Goal: Information Seeking & Learning: Learn about a topic

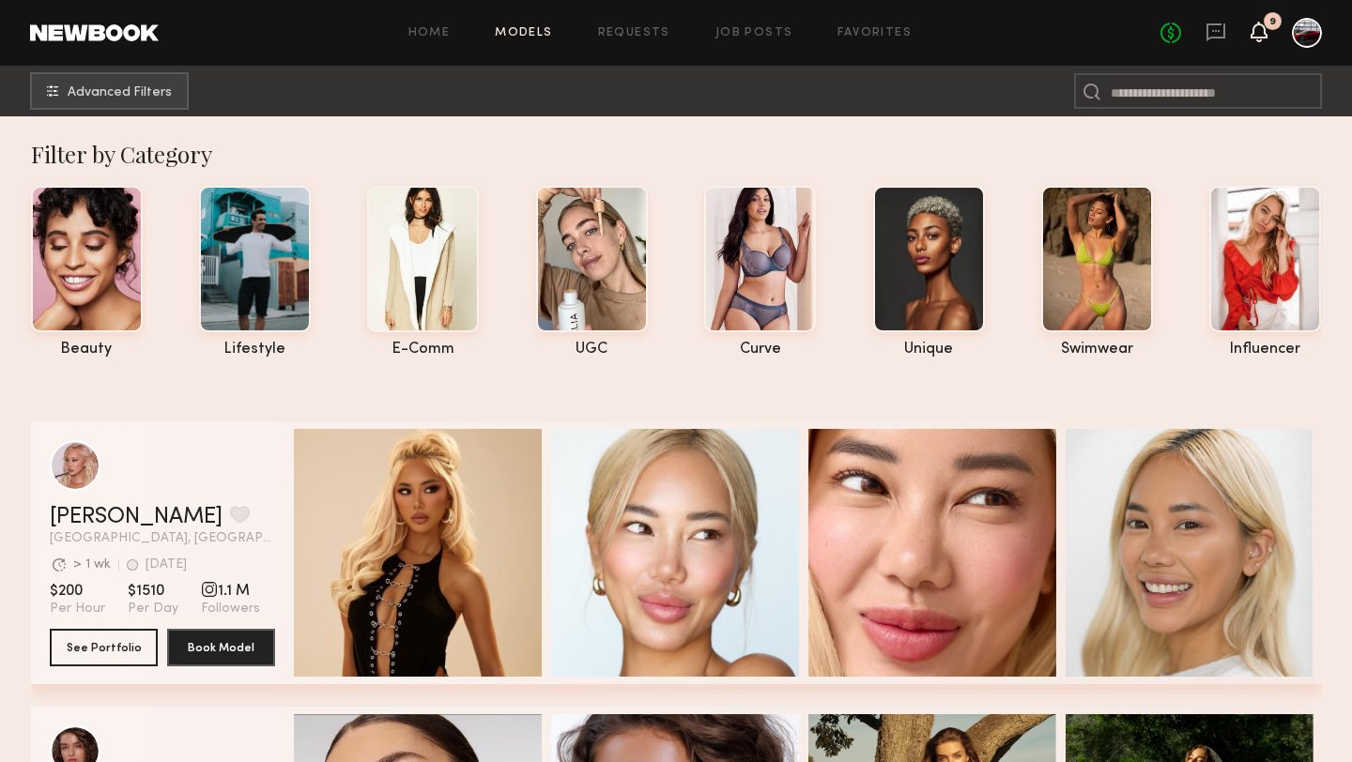
click at [1262, 29] on icon at bounding box center [1258, 30] width 15 height 13
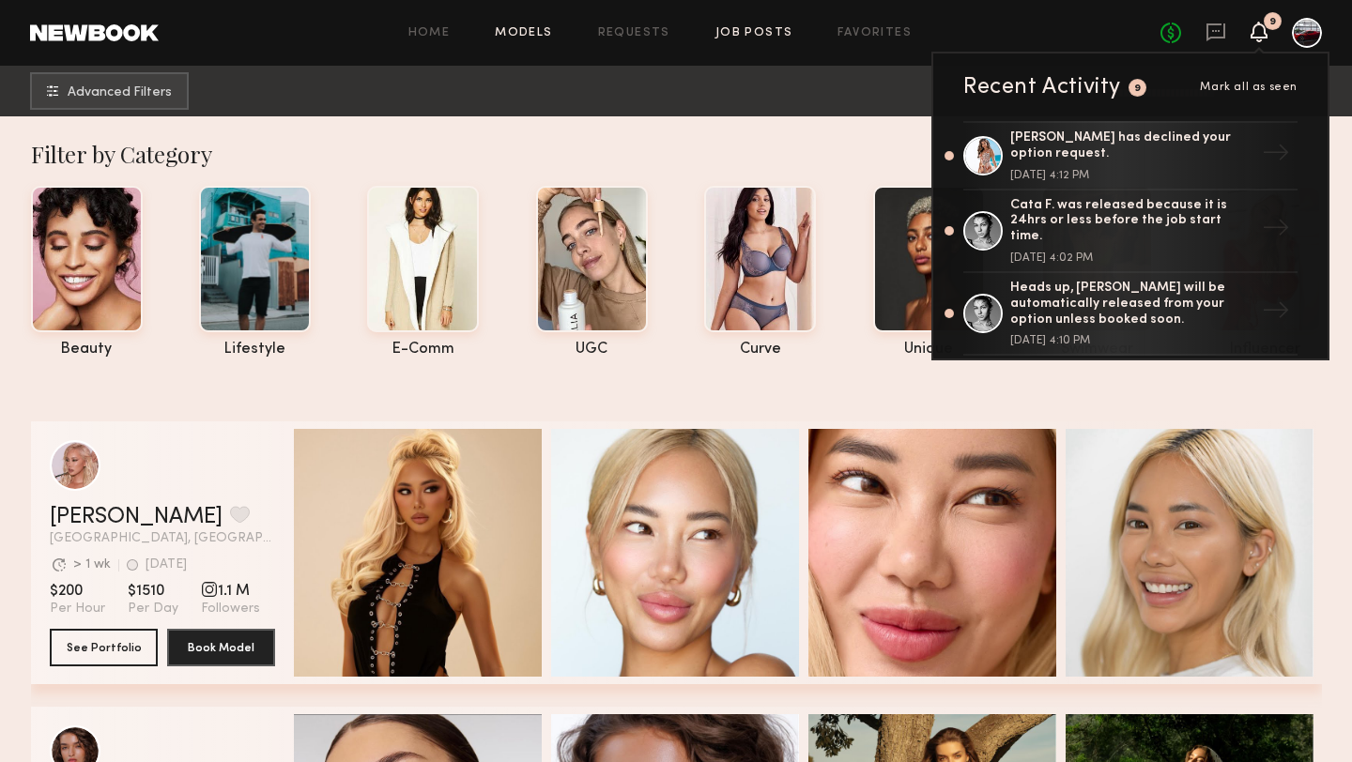
click at [760, 32] on link "Job Posts" at bounding box center [754, 33] width 78 height 12
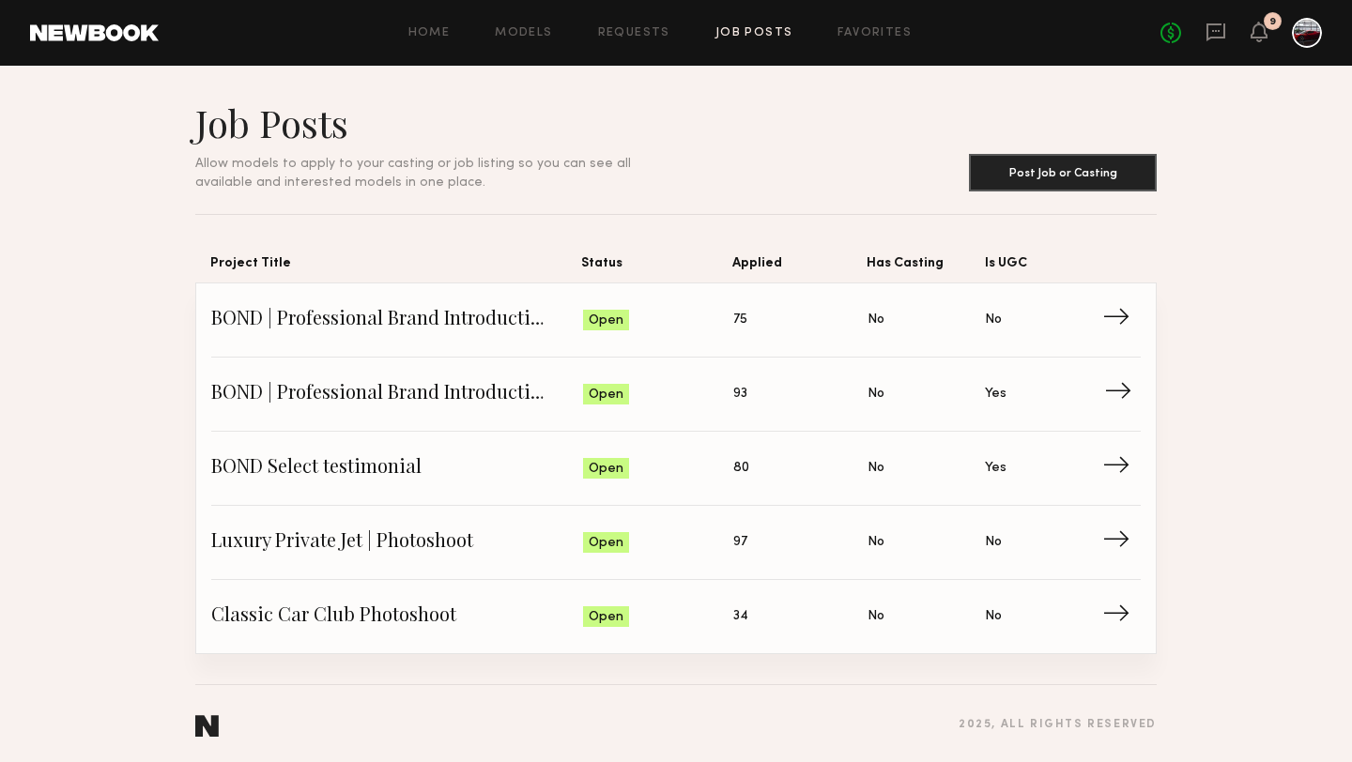
click at [666, 388] on span "Status: Open" at bounding box center [658, 394] width 151 height 28
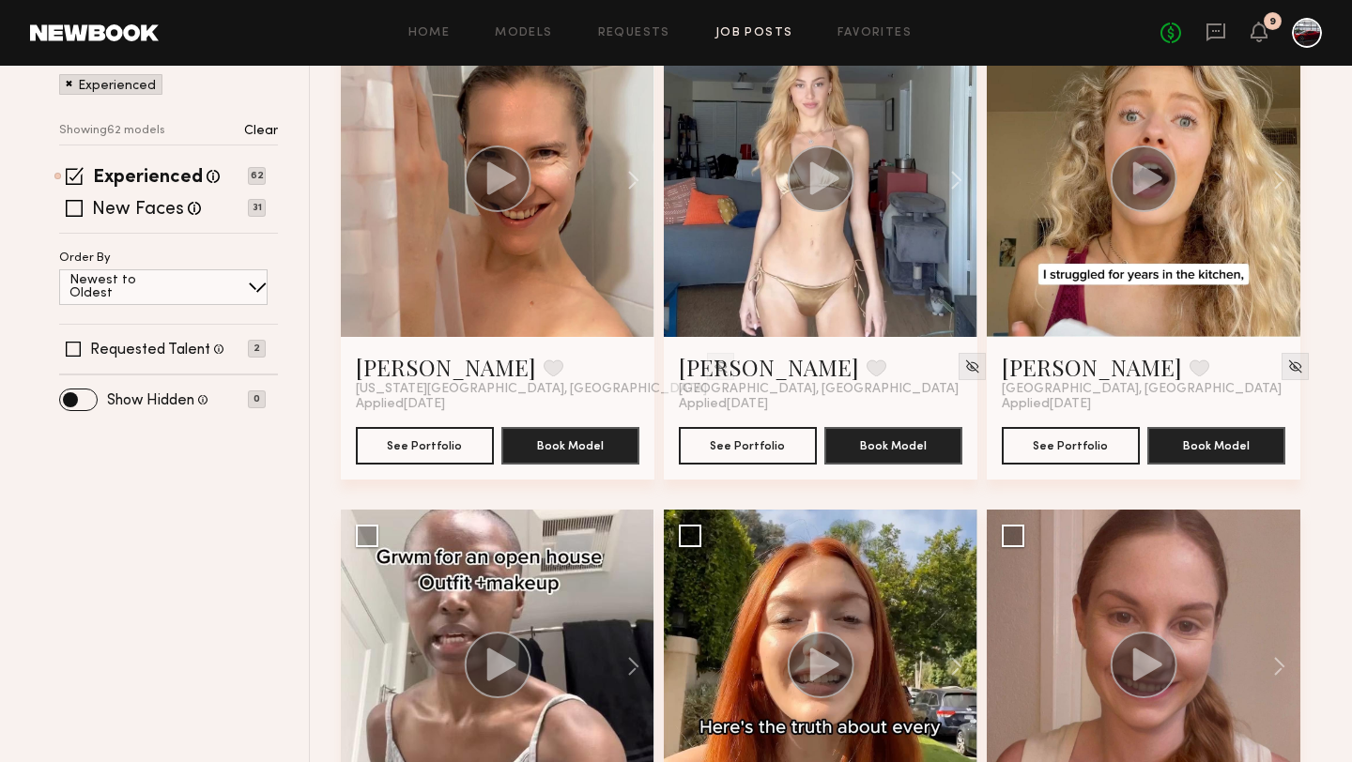
scroll to position [324, 0]
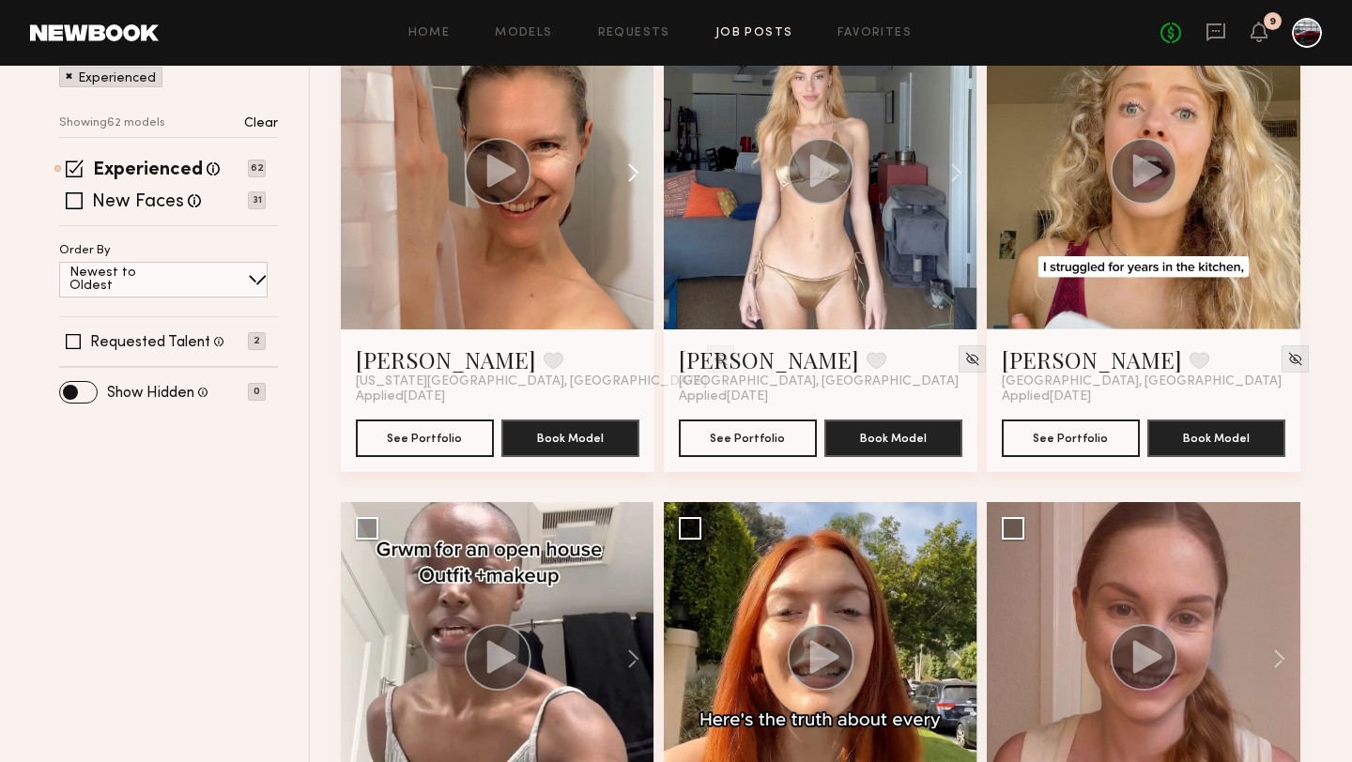
click at [635, 164] on button at bounding box center [624, 173] width 60 height 314
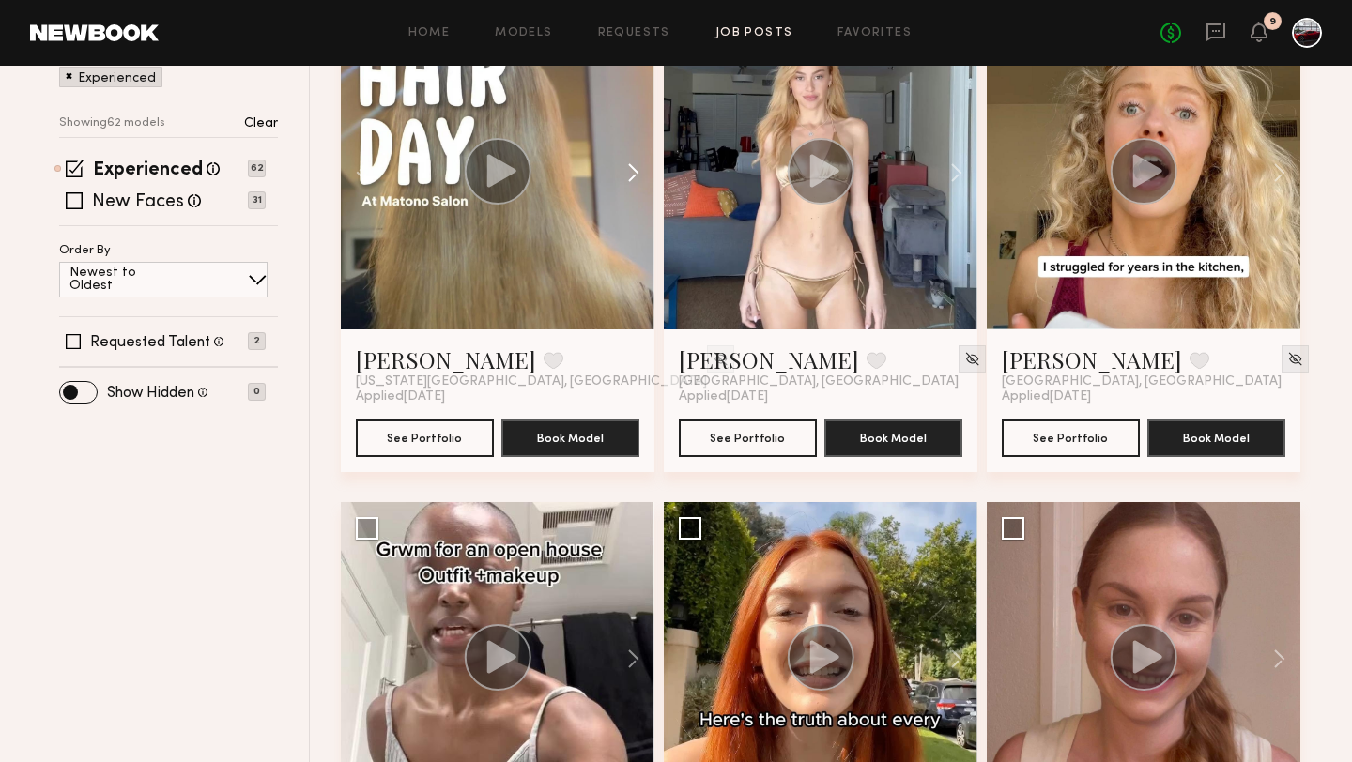
click at [635, 166] on button at bounding box center [624, 173] width 60 height 314
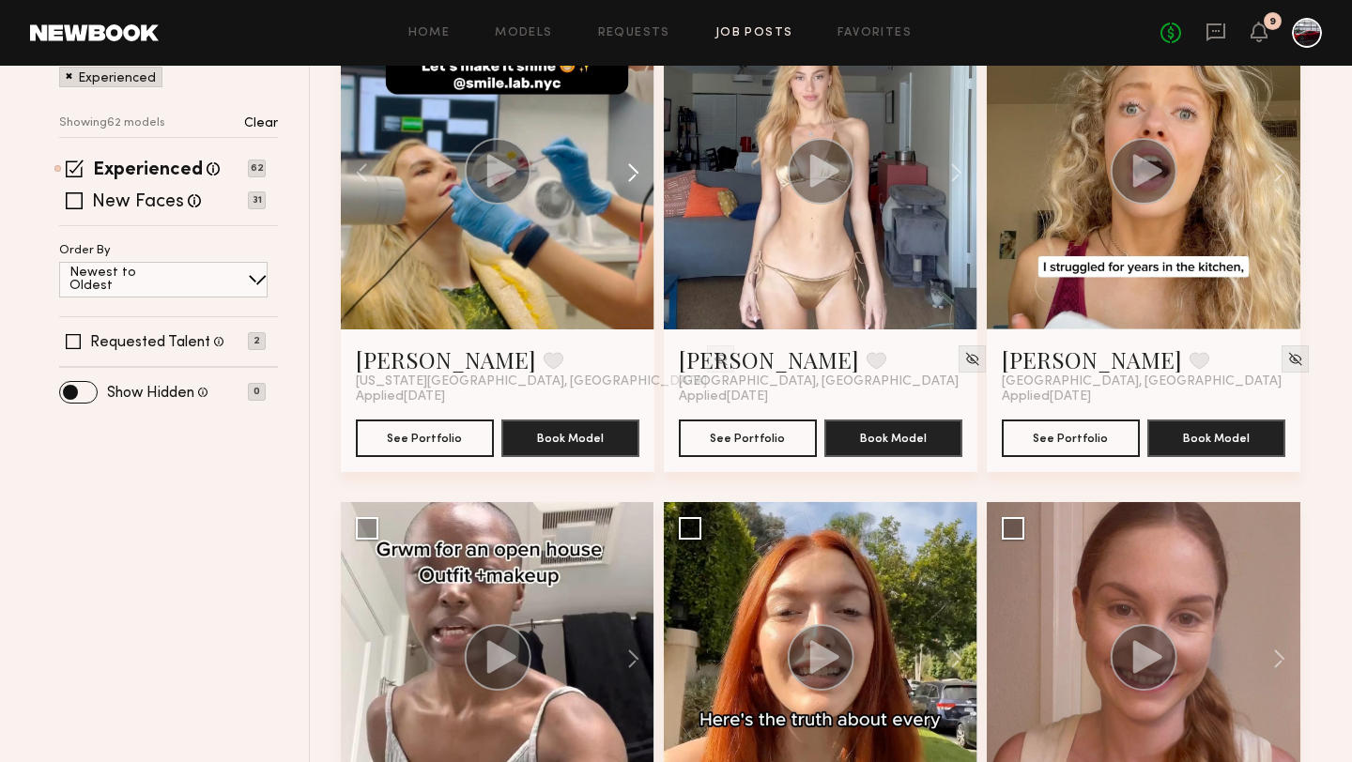
click at [635, 166] on button at bounding box center [624, 173] width 60 height 314
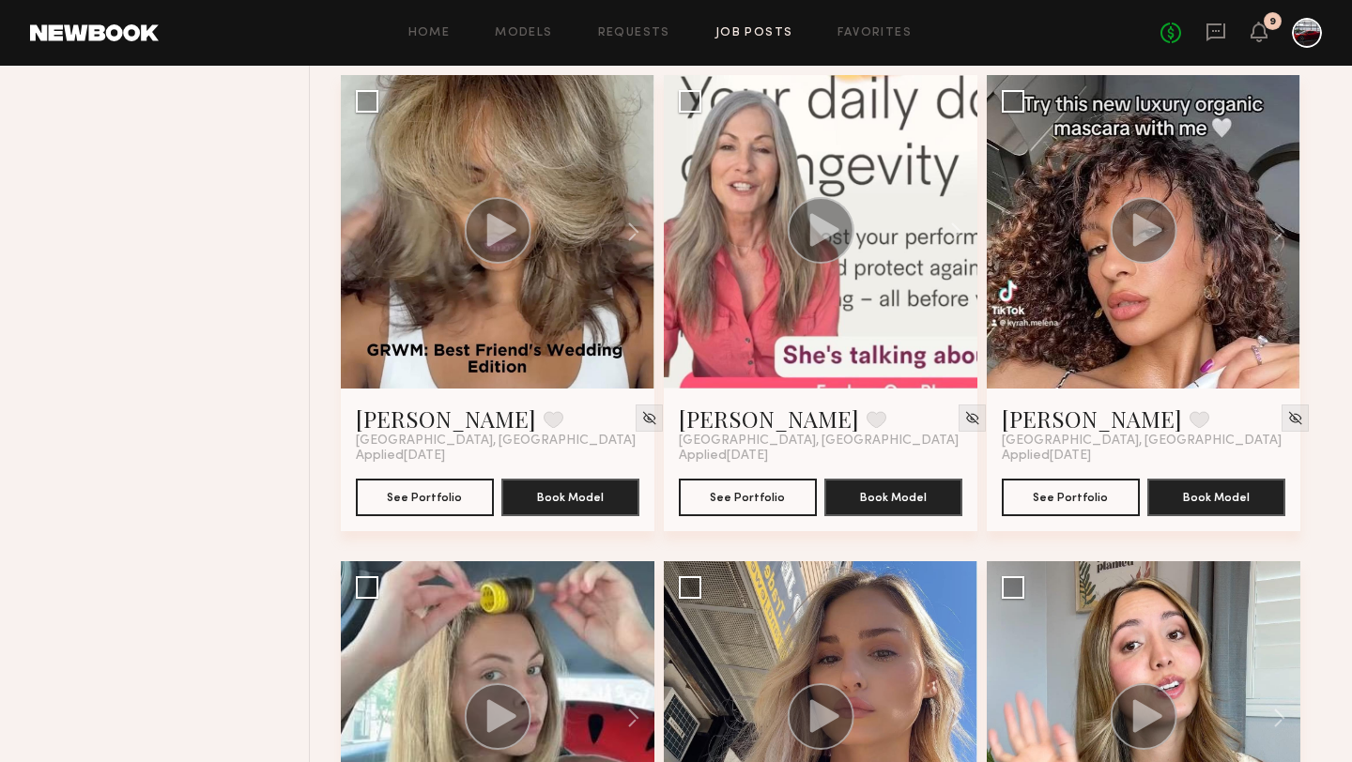
scroll to position [1870, 0]
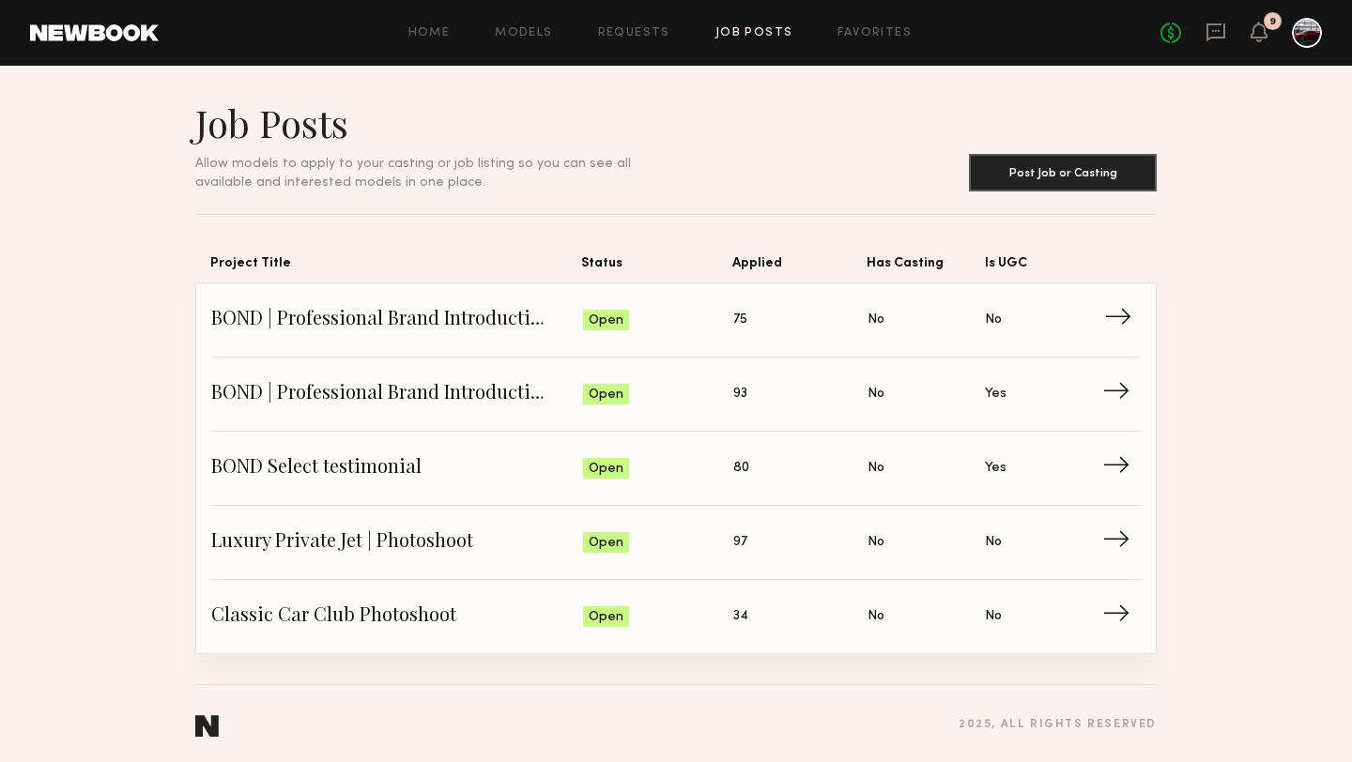
click at [369, 322] on span "BOND | Professional Brand Introduction Video" at bounding box center [397, 320] width 372 height 28
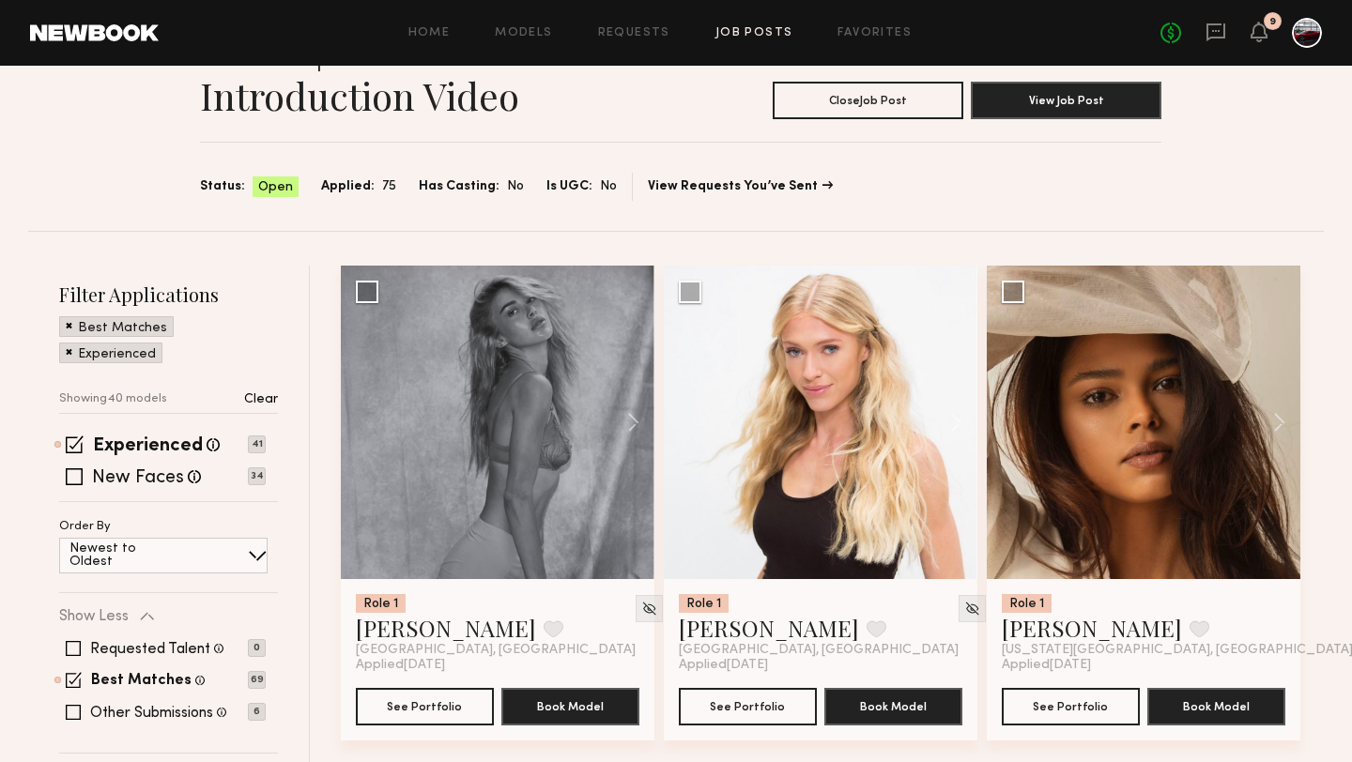
scroll to position [77, 0]
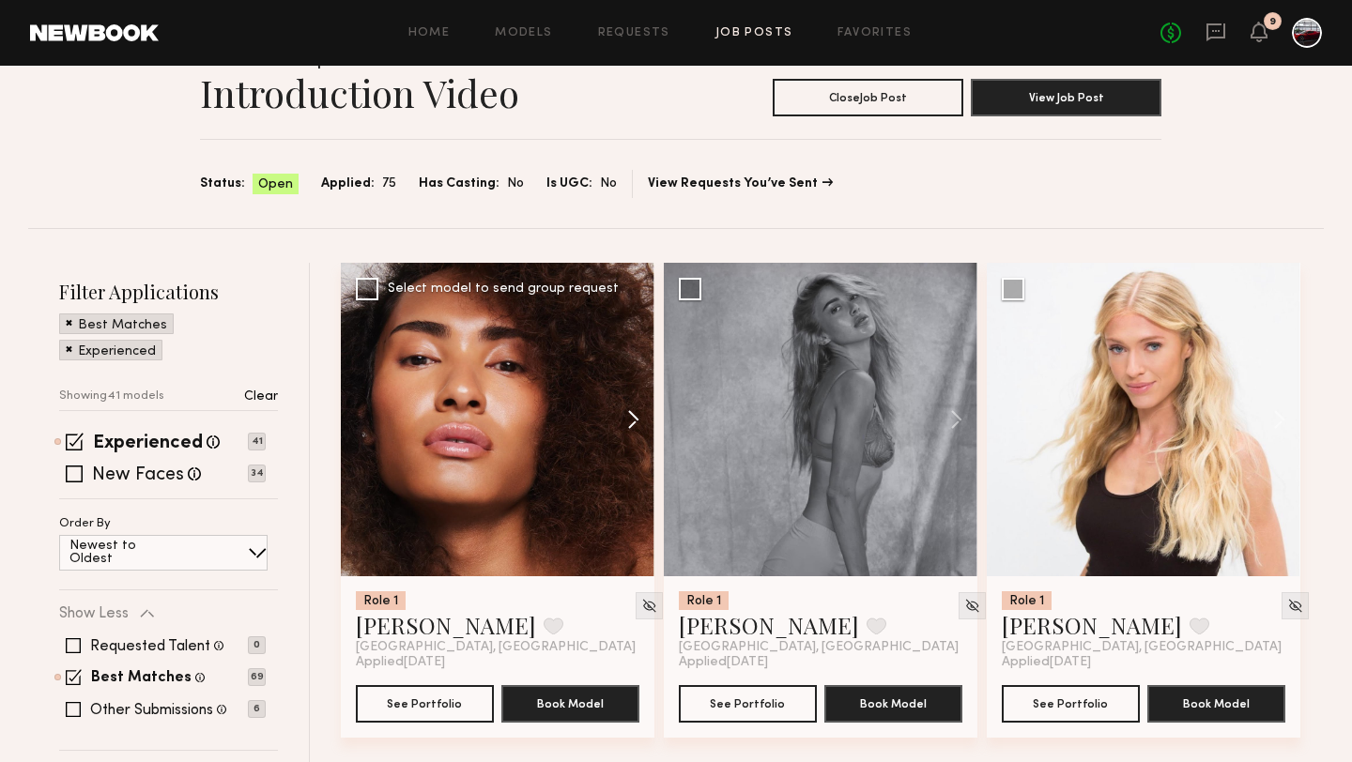
click at [631, 417] on button at bounding box center [624, 420] width 60 height 314
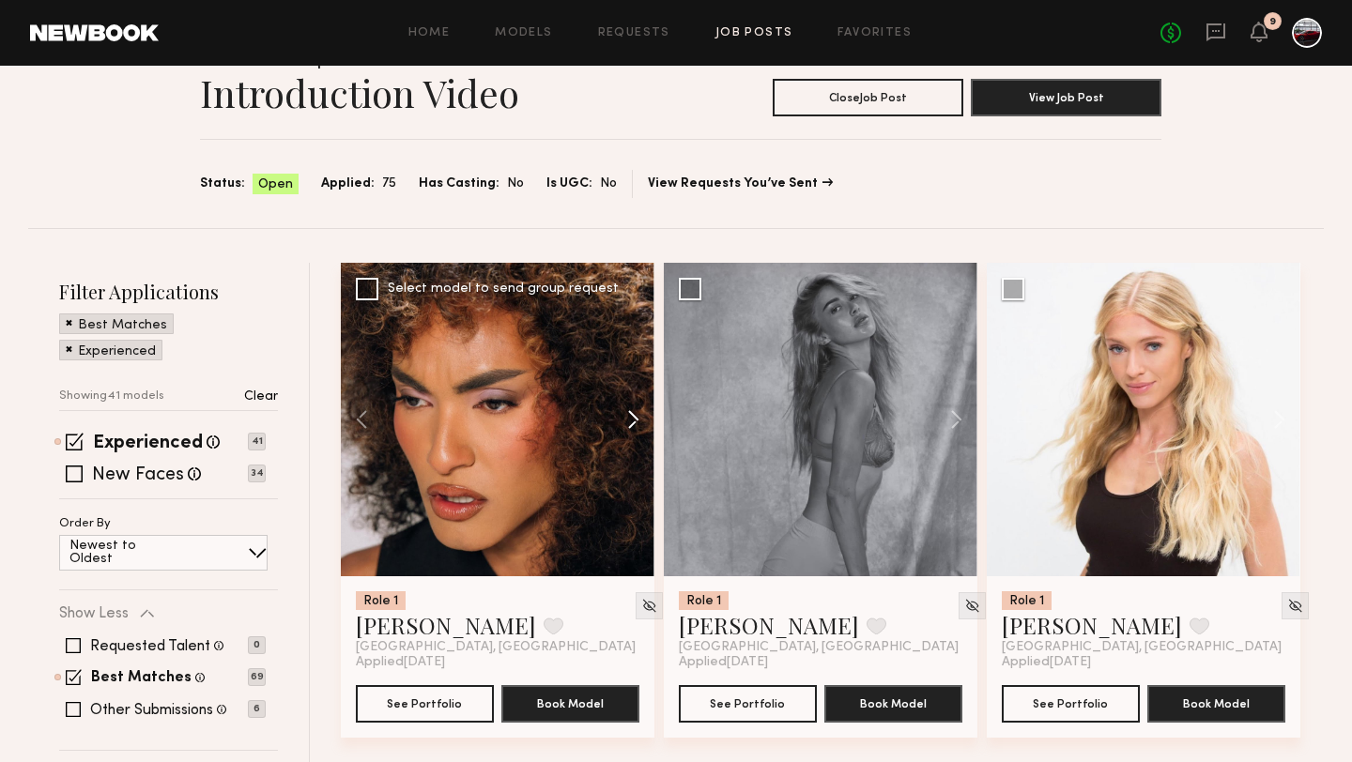
click at [631, 418] on button at bounding box center [624, 420] width 60 height 314
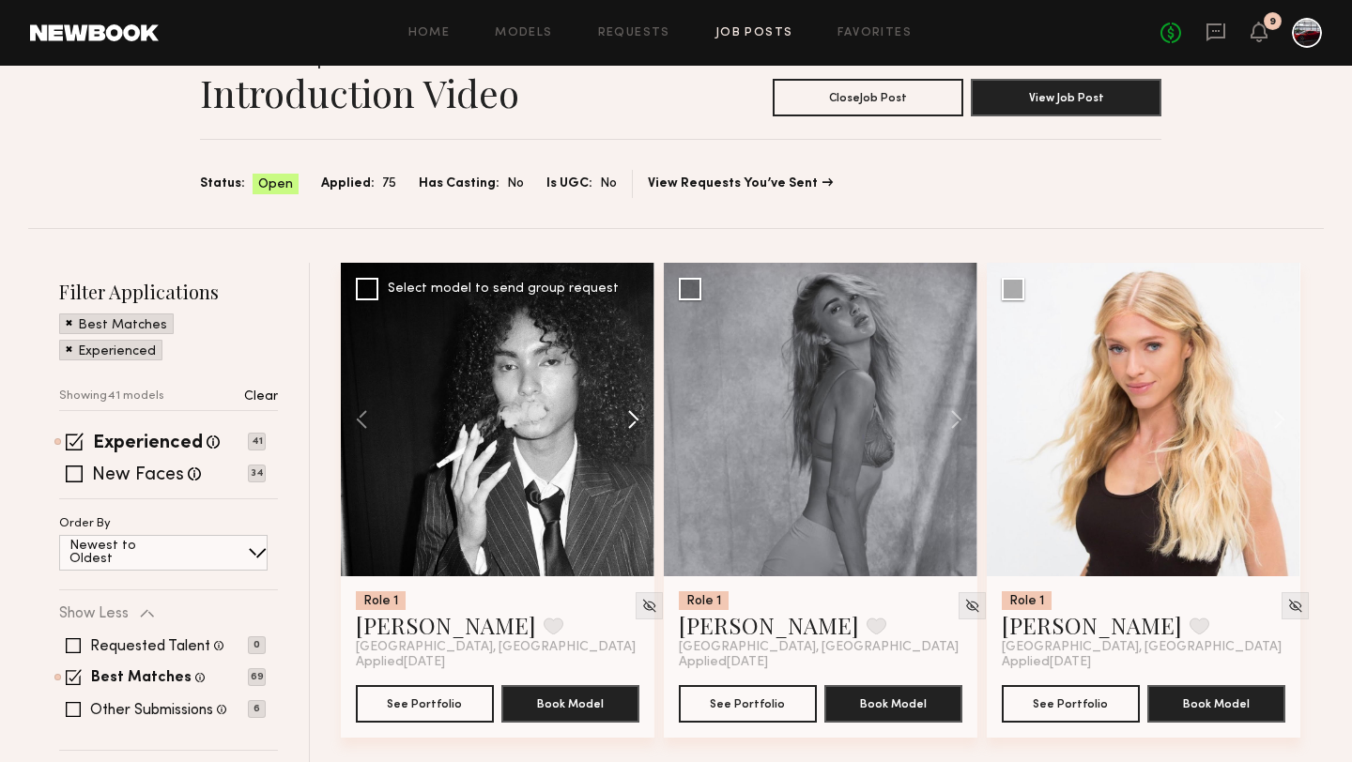
click at [631, 418] on button at bounding box center [624, 420] width 60 height 314
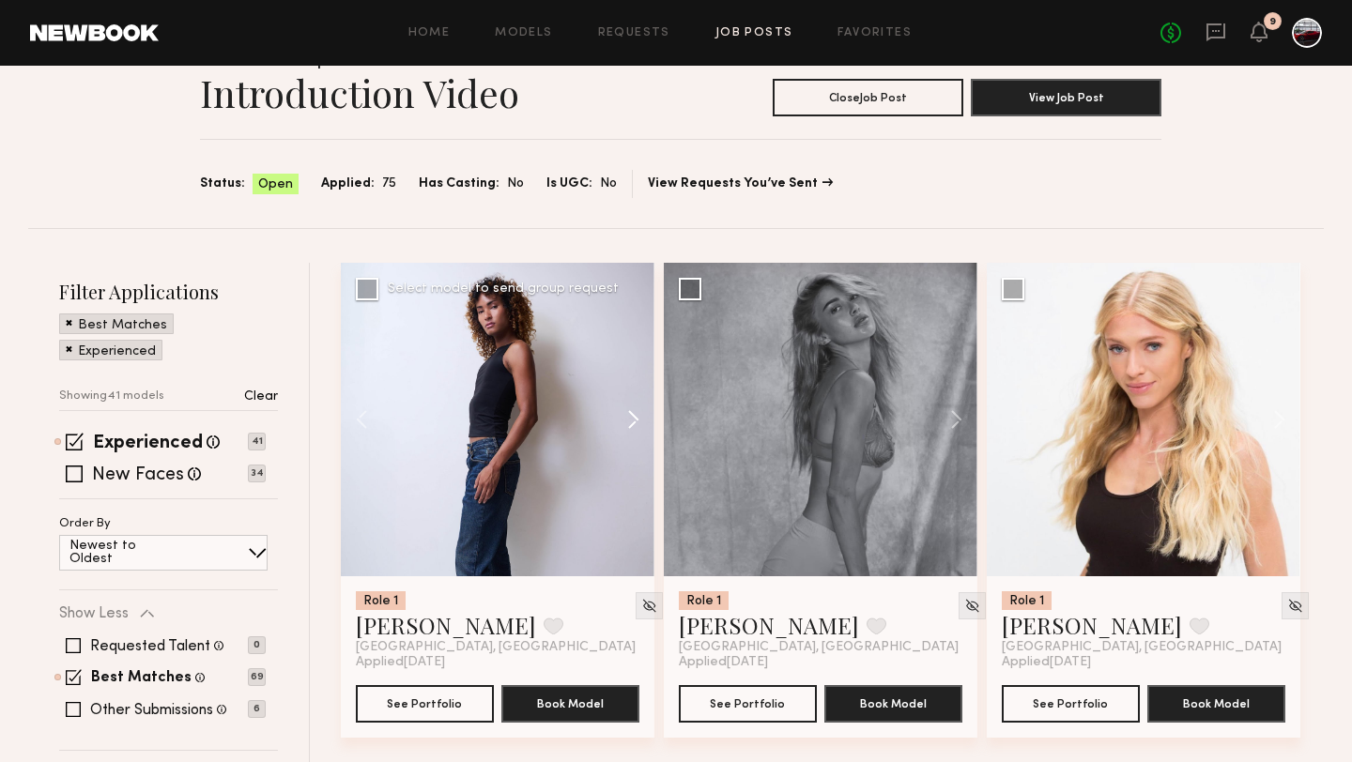
click at [631, 418] on button at bounding box center [624, 420] width 60 height 314
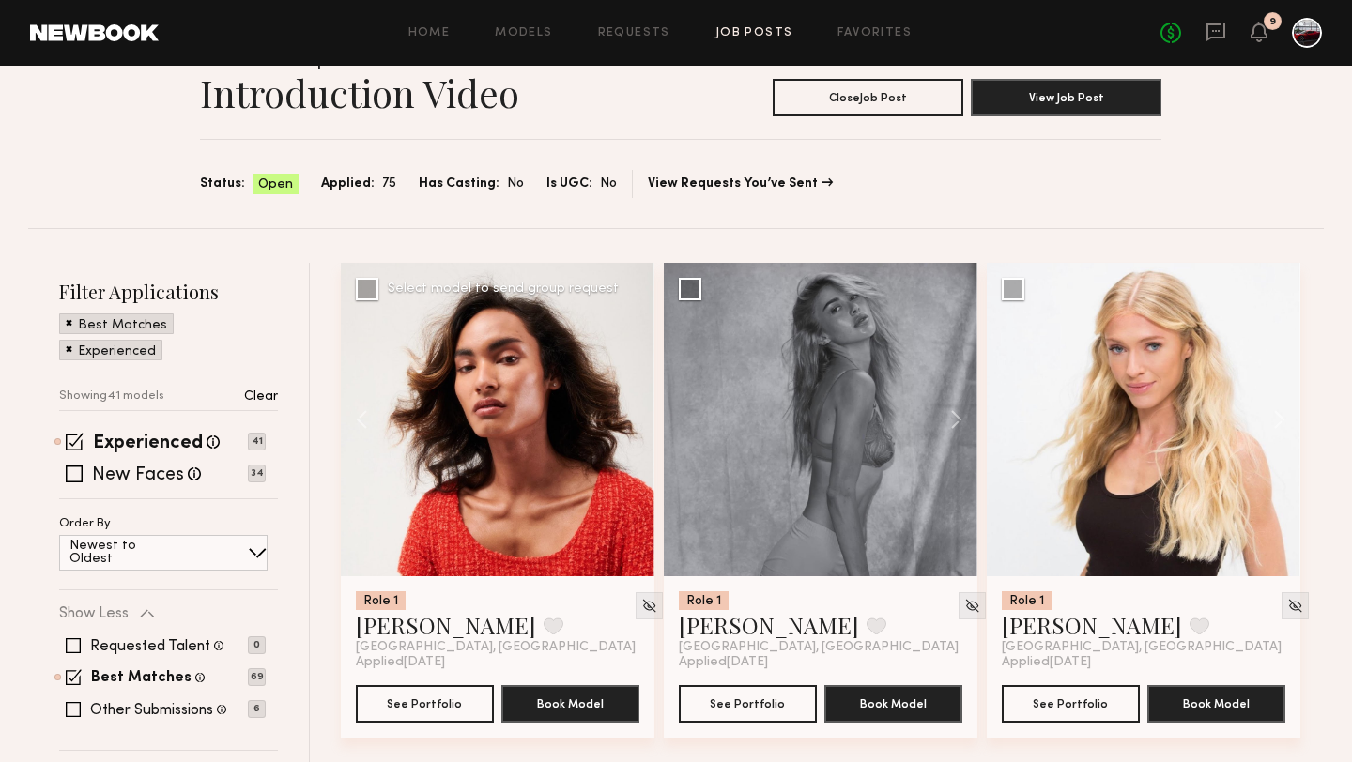
click at [631, 418] on div at bounding box center [498, 420] width 314 height 314
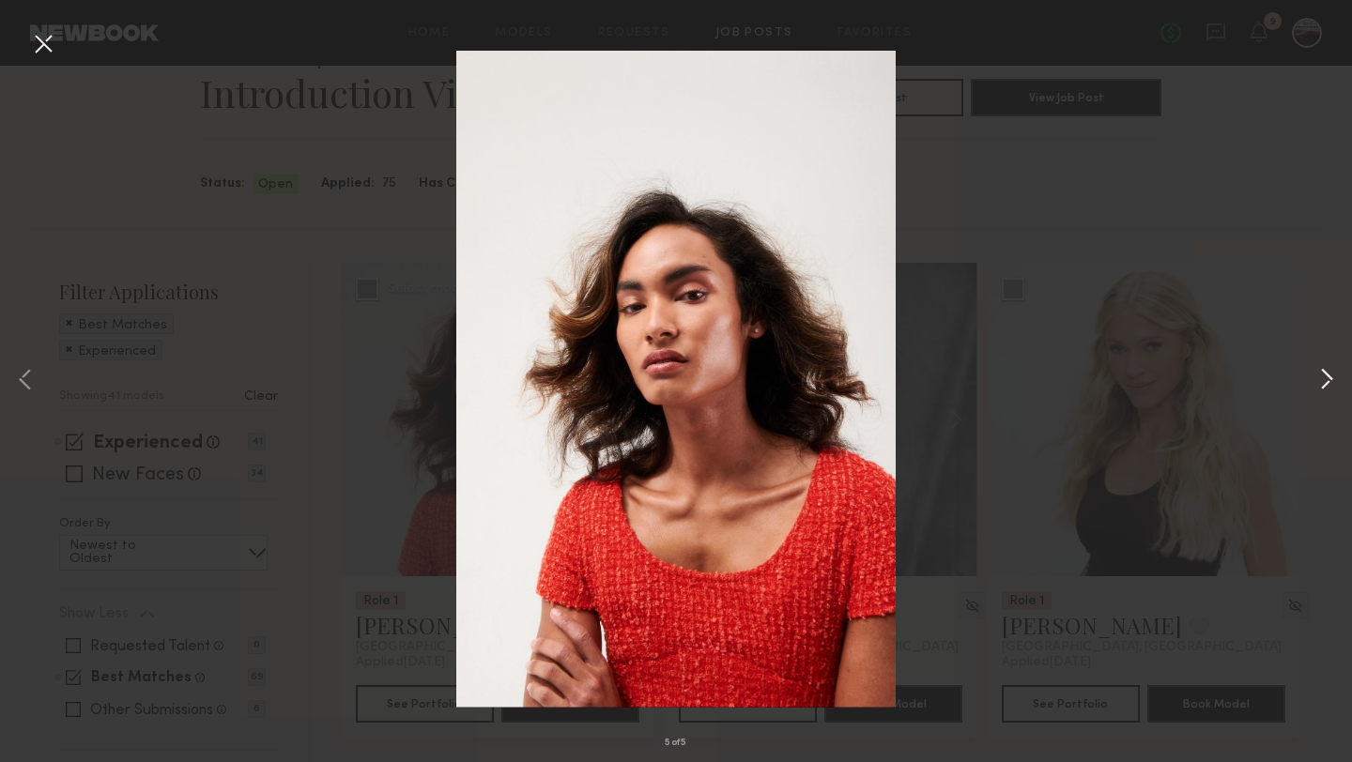
click at [1332, 383] on button at bounding box center [1326, 381] width 23 height 610
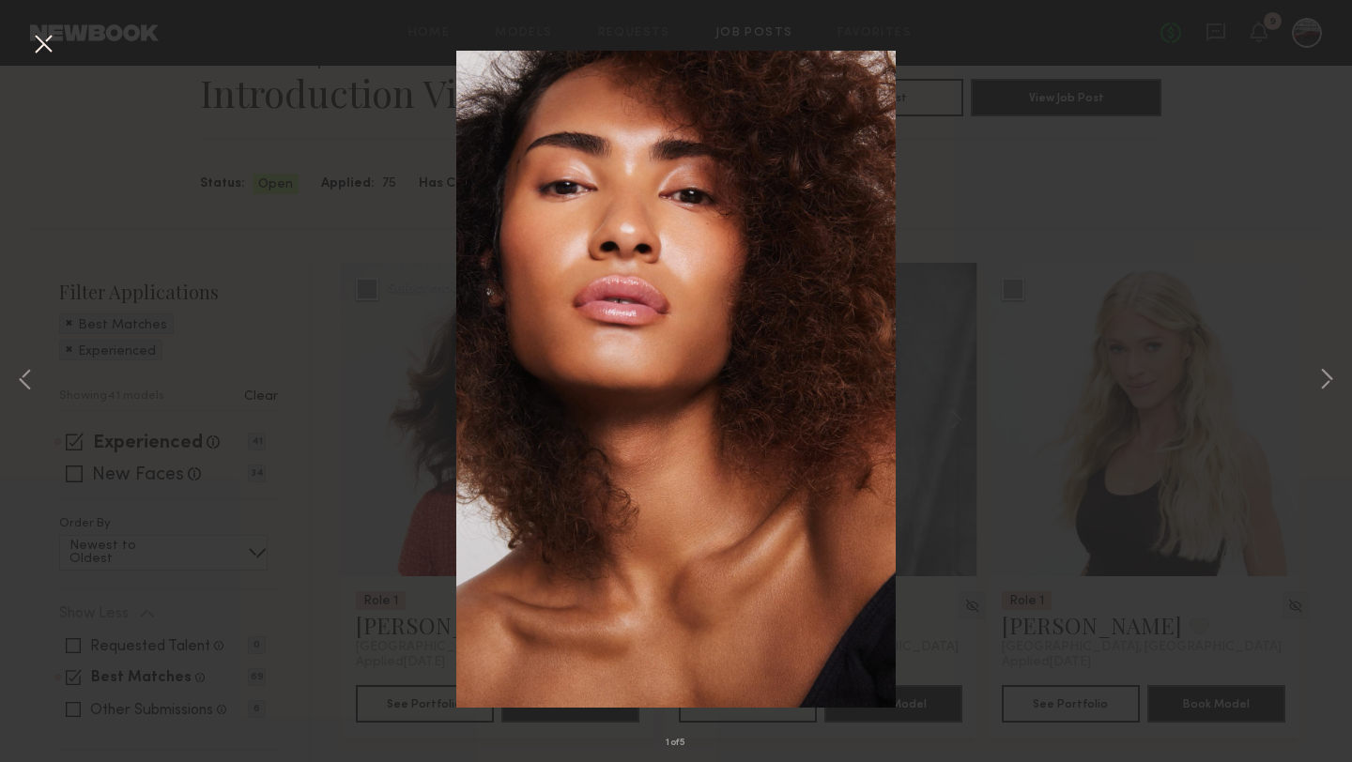
click at [44, 45] on button at bounding box center [43, 45] width 30 height 34
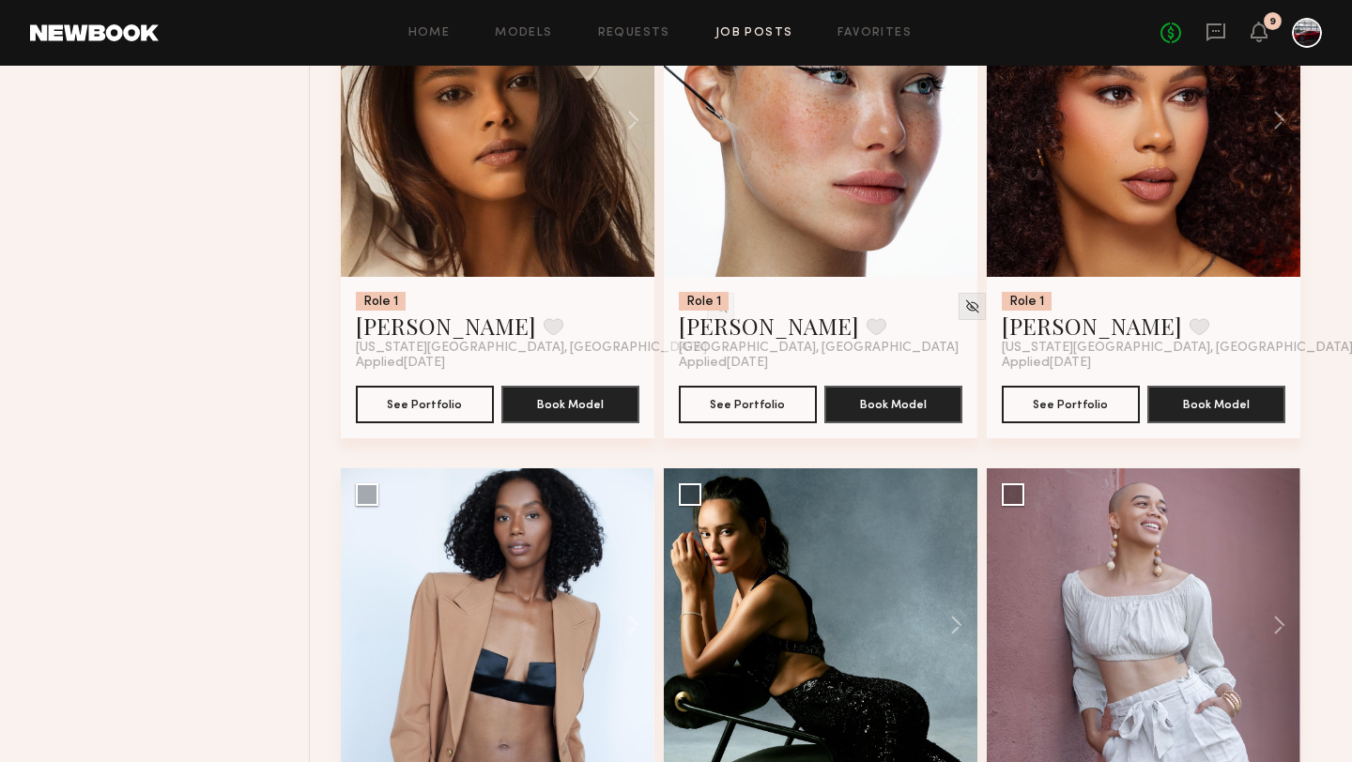
scroll to position [1296, 0]
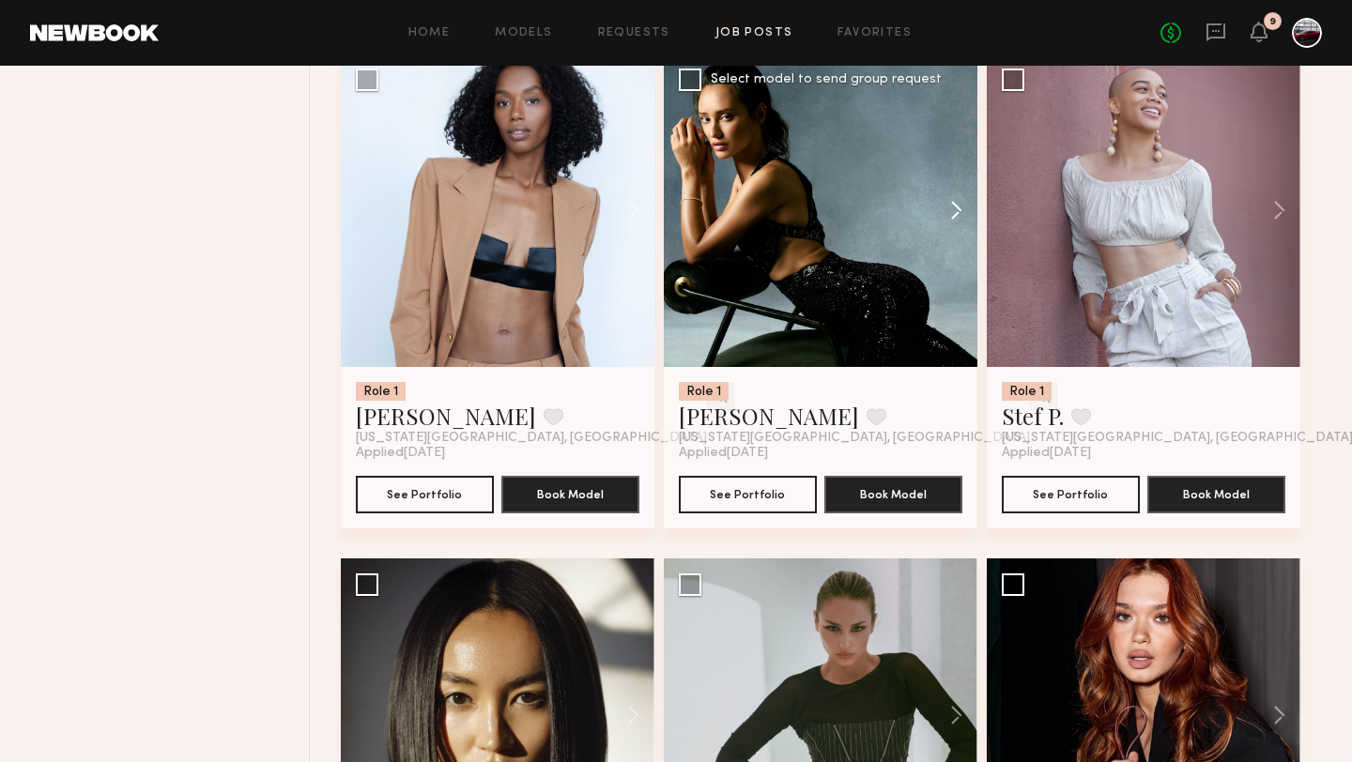
click at [954, 207] on button at bounding box center [947, 211] width 60 height 314
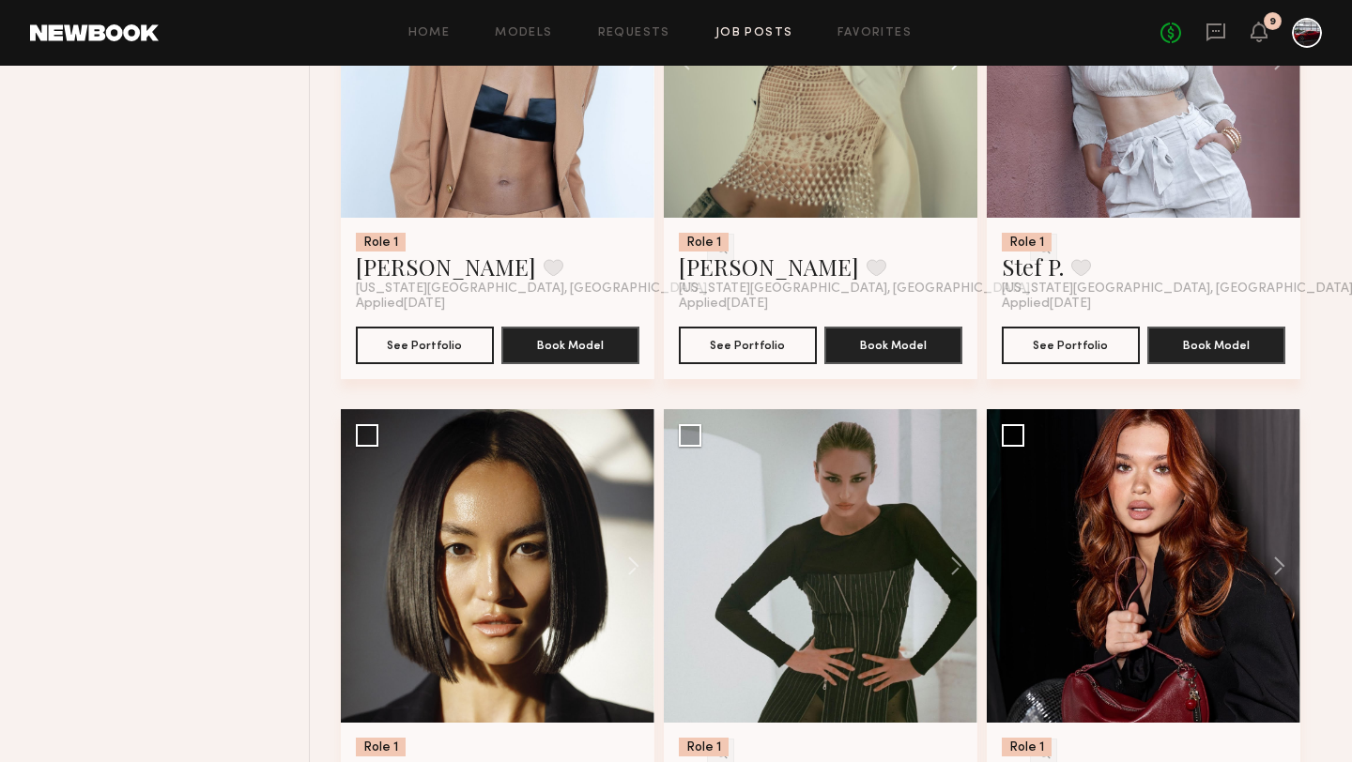
scroll to position [1805, 0]
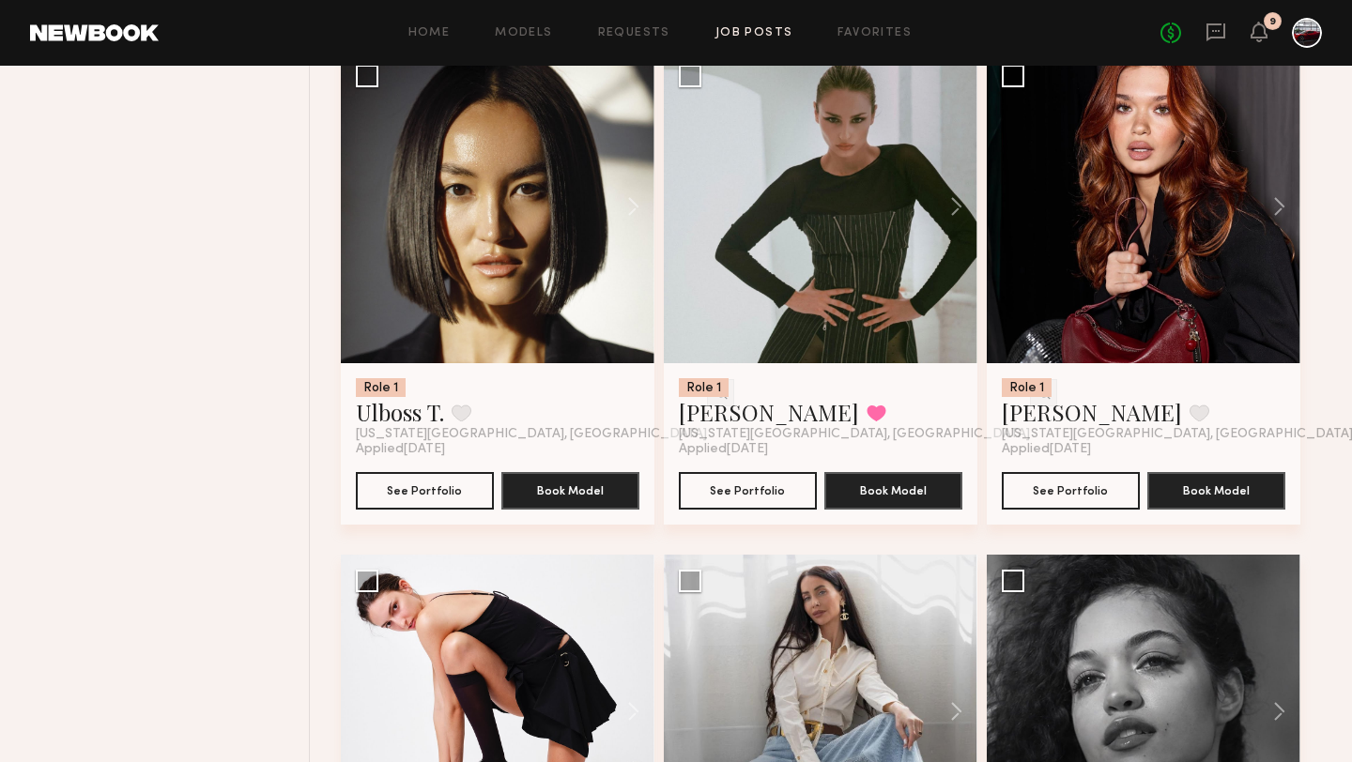
click at [954, 207] on button at bounding box center [947, 207] width 60 height 314
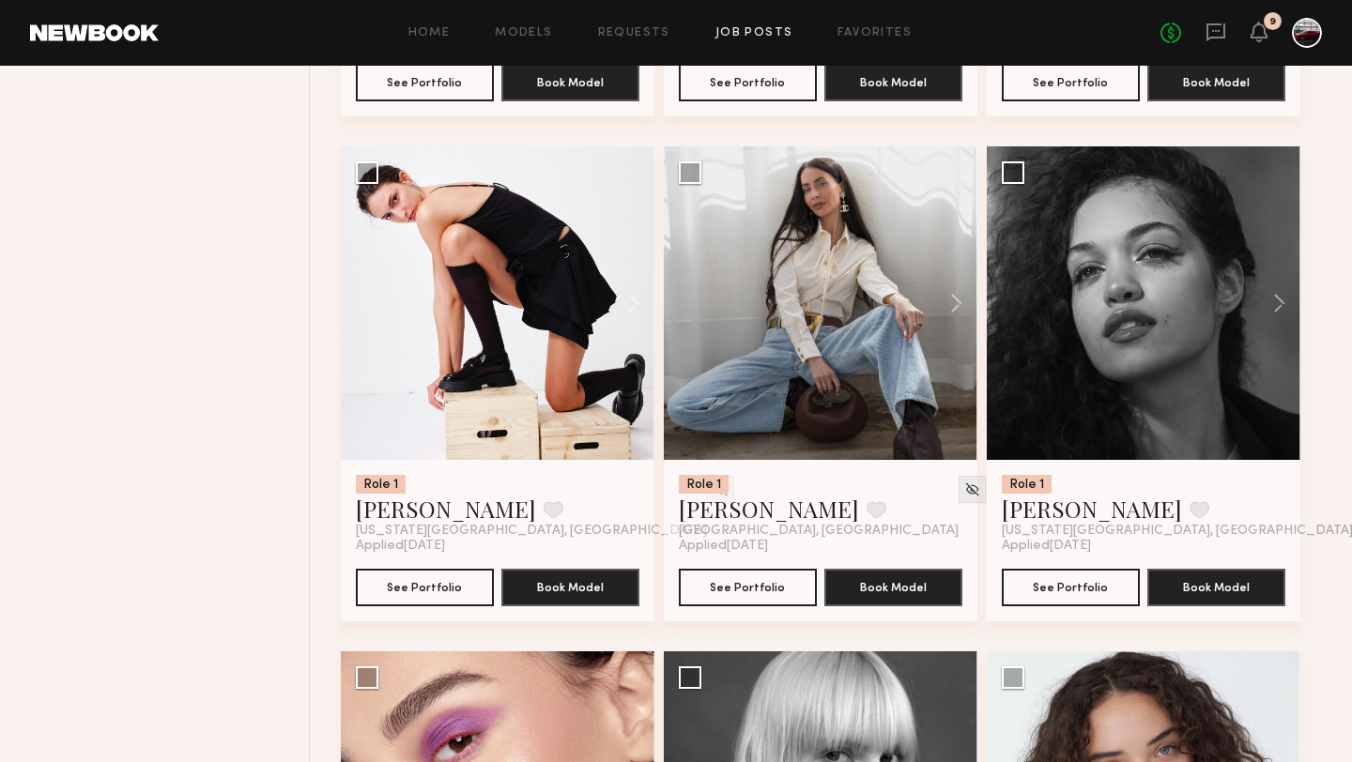
scroll to position [2256, 0]
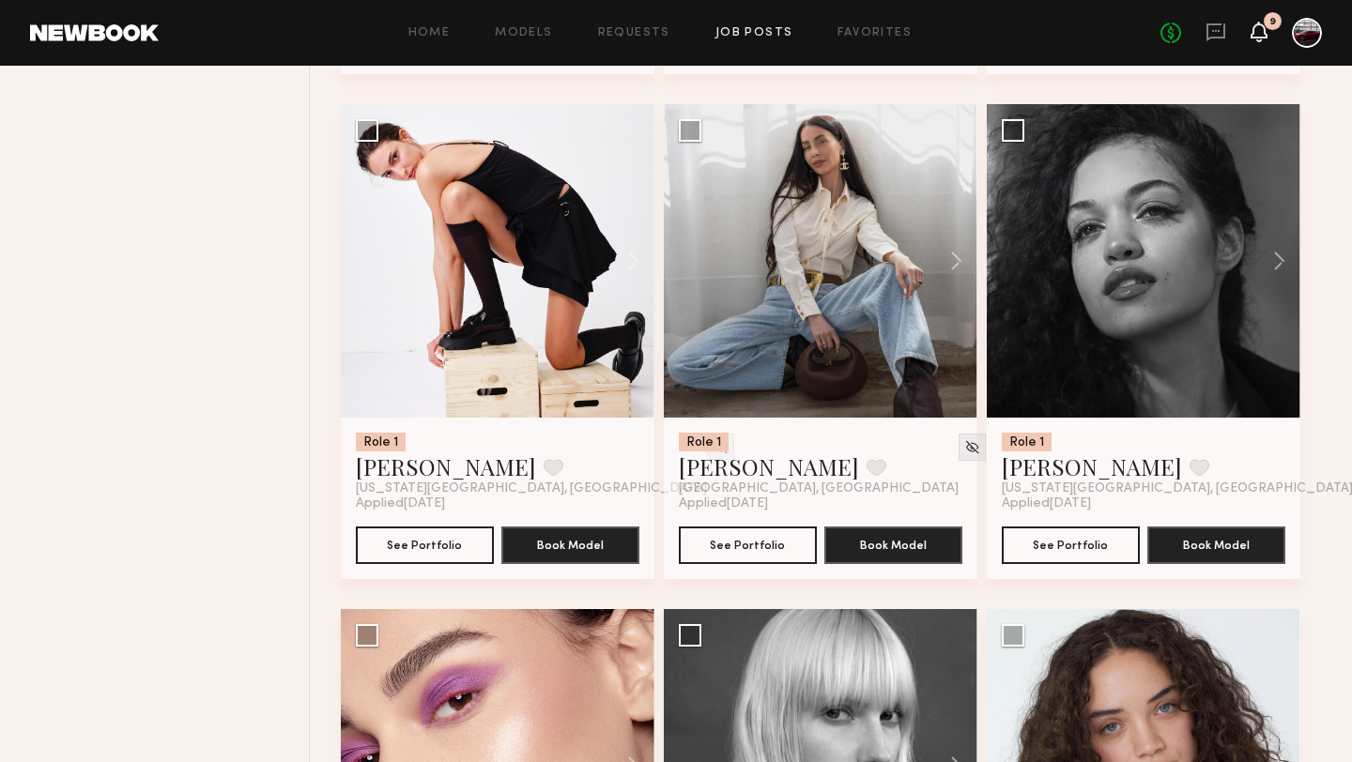
click at [1258, 31] on icon at bounding box center [1258, 30] width 15 height 13
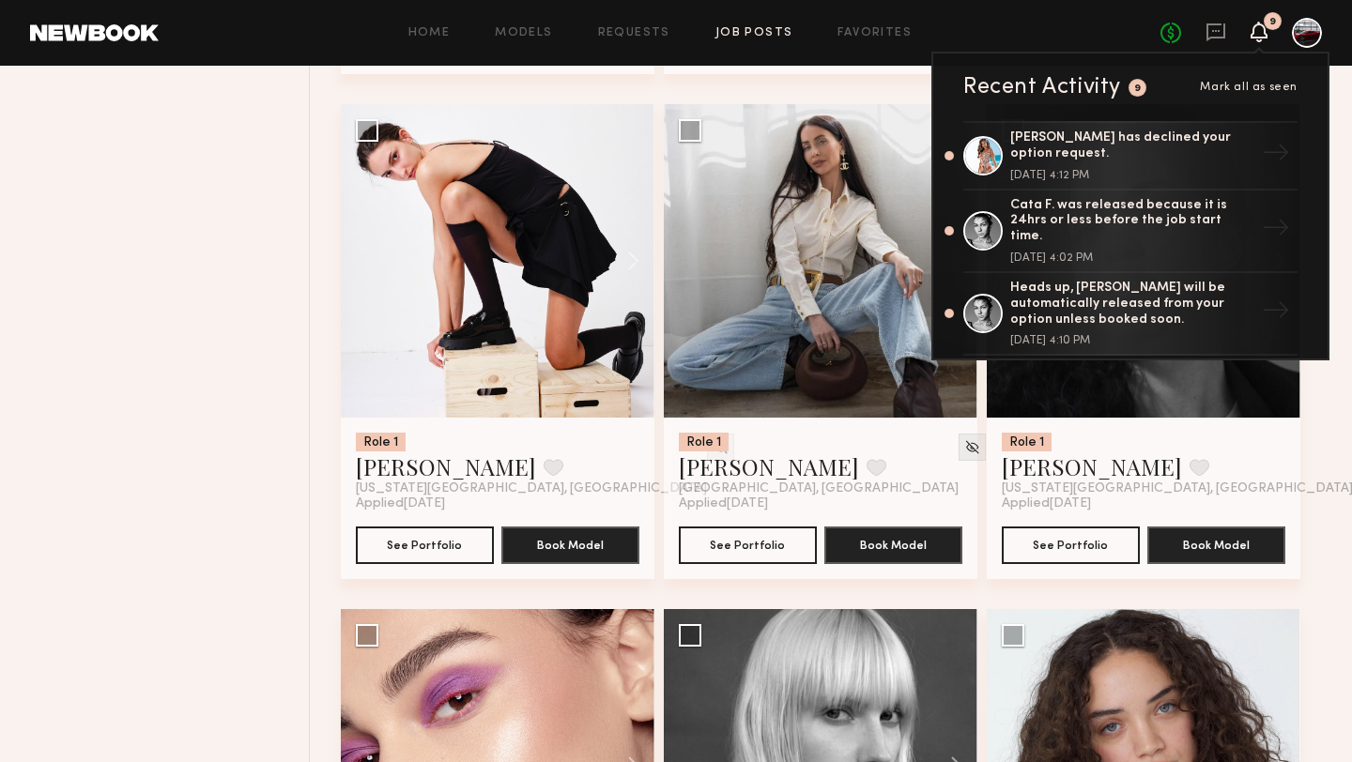
click at [1251, 27] on icon at bounding box center [1258, 32] width 17 height 21
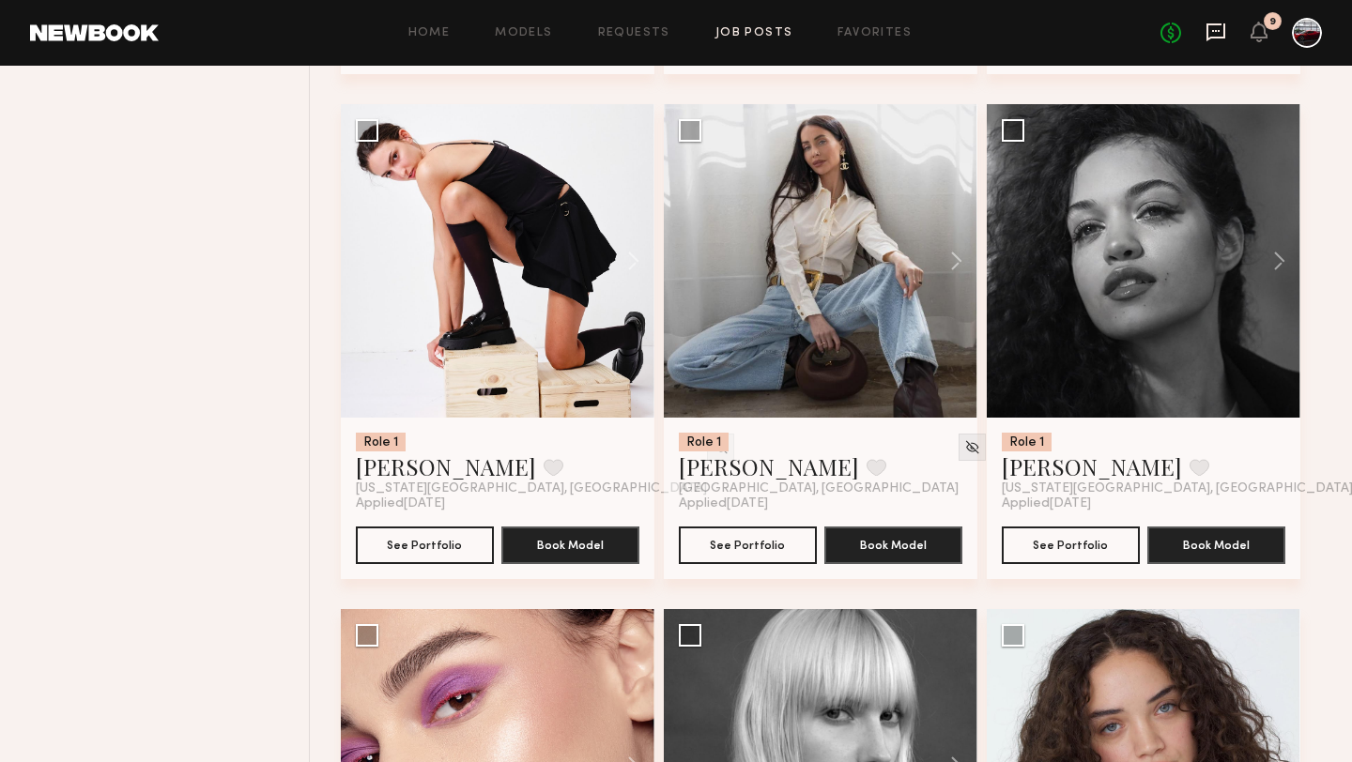
click at [1217, 25] on icon at bounding box center [1215, 32] width 19 height 18
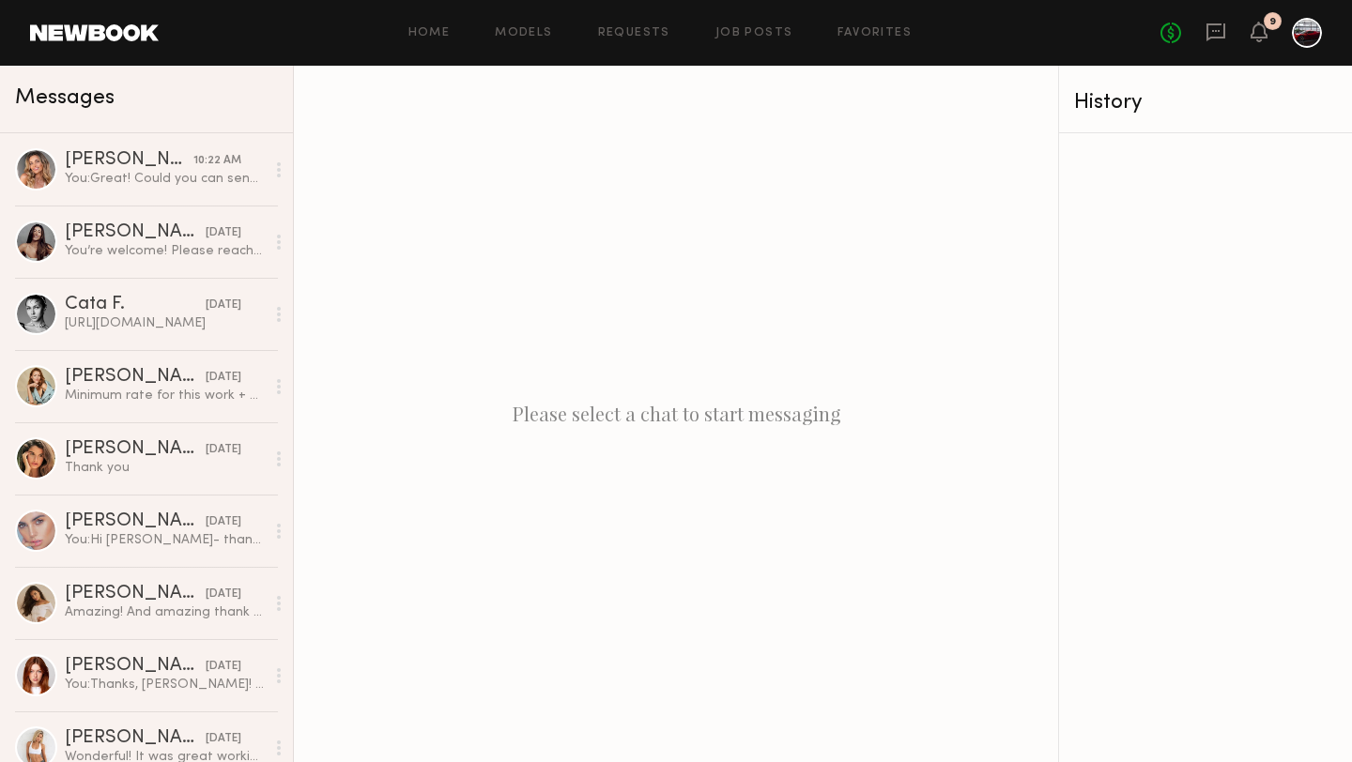
click at [1249, 30] on div "No fees up to $5,000 9" at bounding box center [1240, 33] width 161 height 30
click at [1259, 29] on icon at bounding box center [1258, 30] width 15 height 13
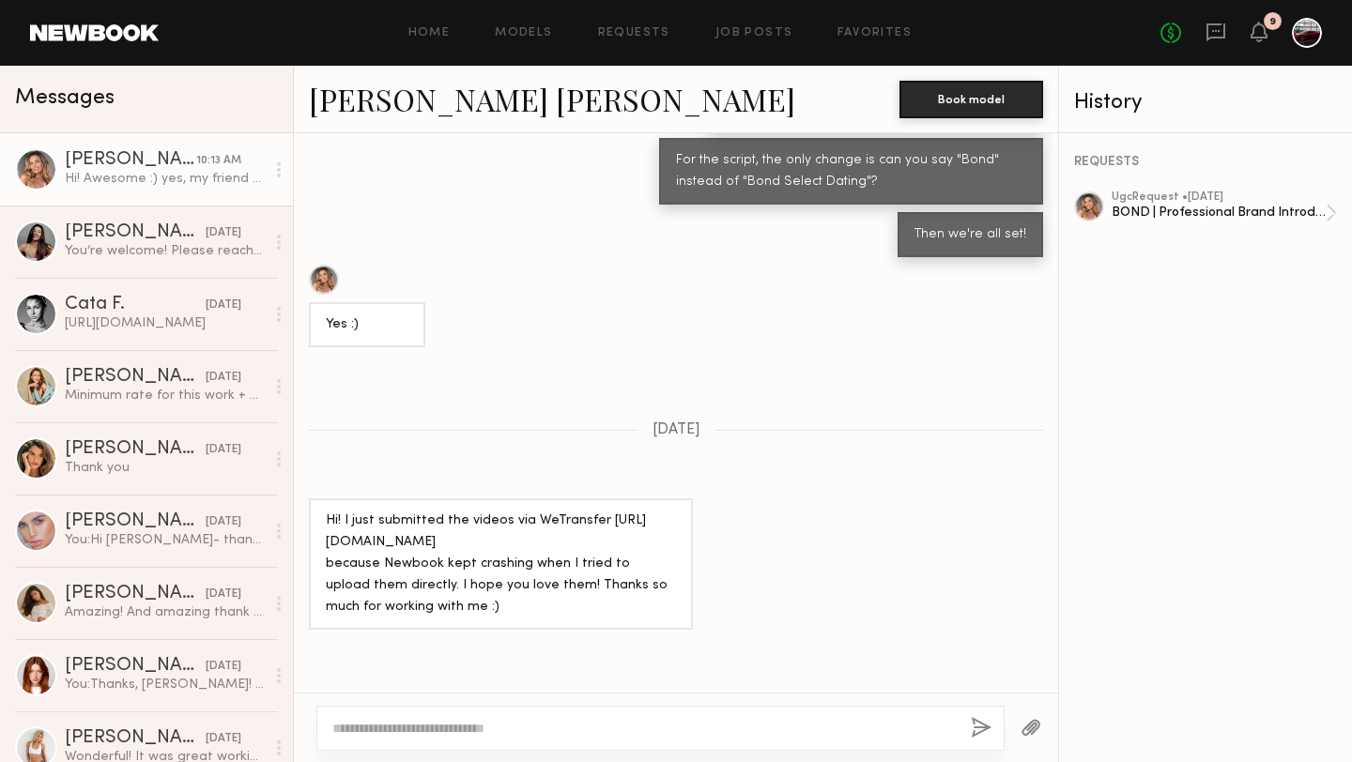
scroll to position [6600, 0]
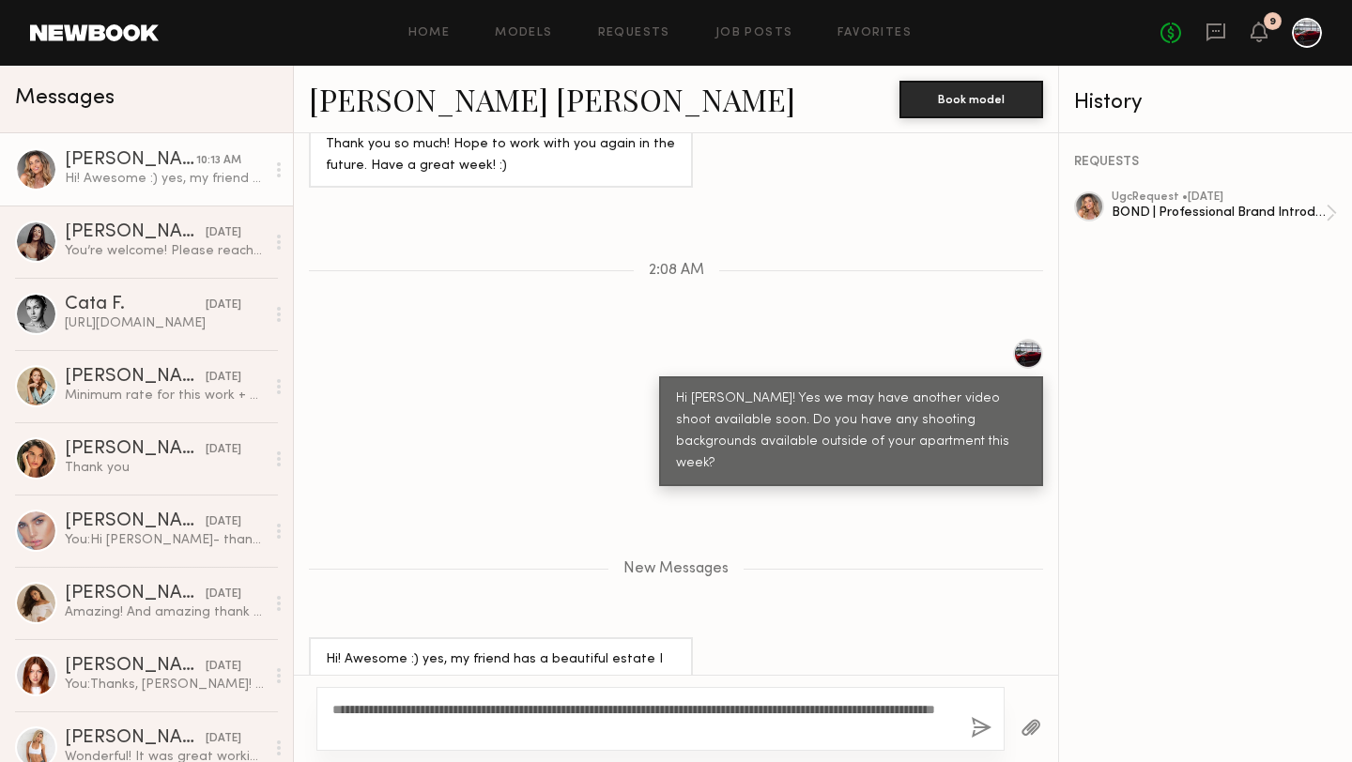
drag, startPoint x: 880, startPoint y: 706, endPoint x: 791, endPoint y: 707, distance: 89.2
click at [791, 707] on textarea "**********" at bounding box center [643, 719] width 623 height 38
click at [804, 705] on textarea "**********" at bounding box center [643, 719] width 623 height 38
click at [543, 733] on textarea "**********" at bounding box center [643, 719] width 623 height 38
drag, startPoint x: 439, startPoint y: 709, endPoint x: 375, endPoint y: 712, distance: 63.9
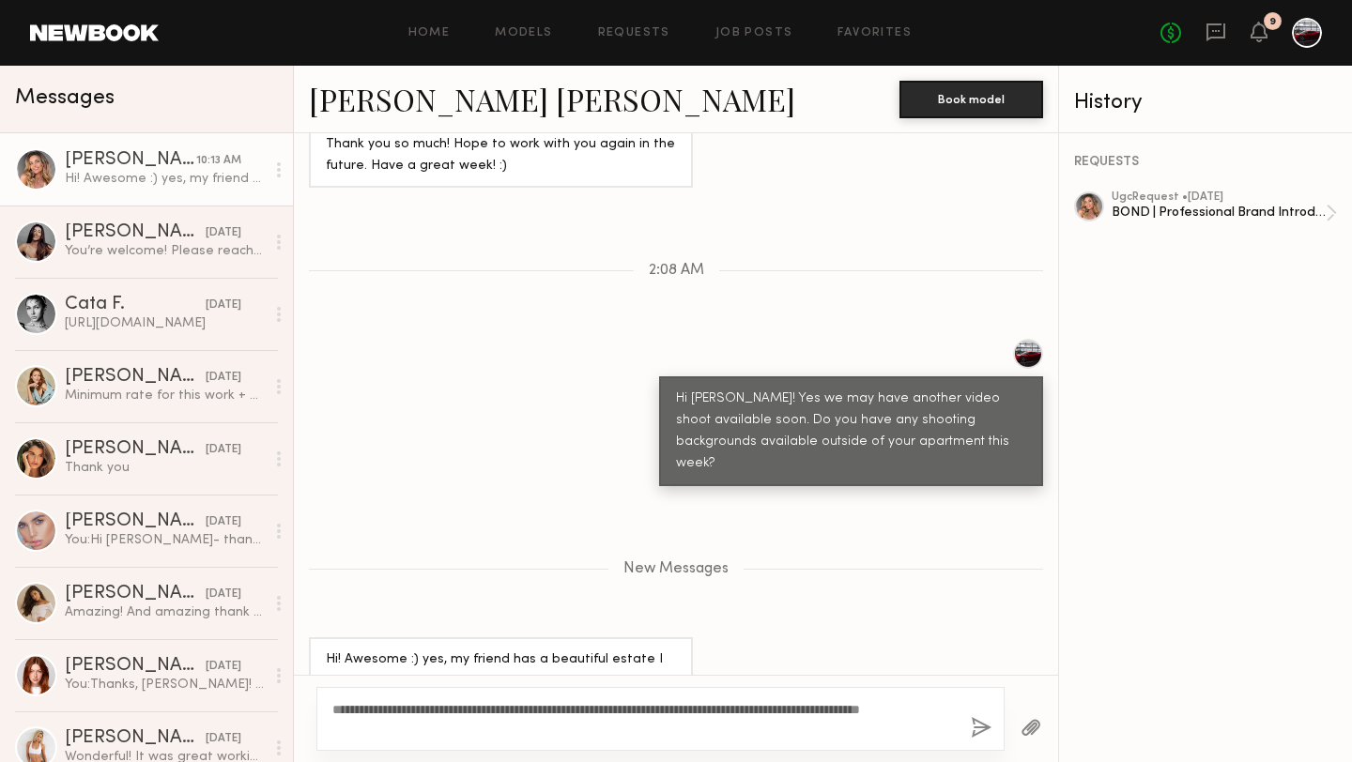
click at [375, 712] on textarea "**********" at bounding box center [643, 719] width 623 height 38
type textarea "**********"
click at [977, 722] on button "button" at bounding box center [981, 728] width 21 height 23
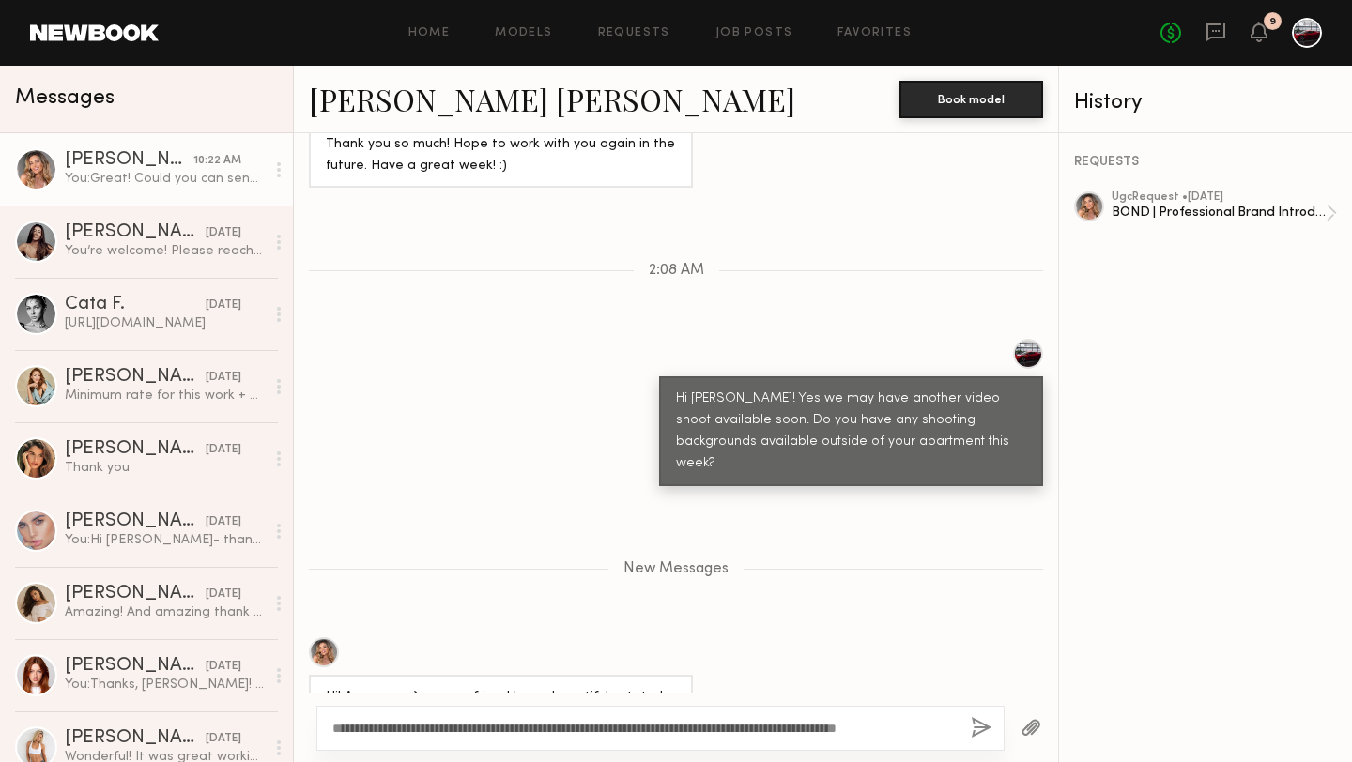
scroll to position [6712, 0]
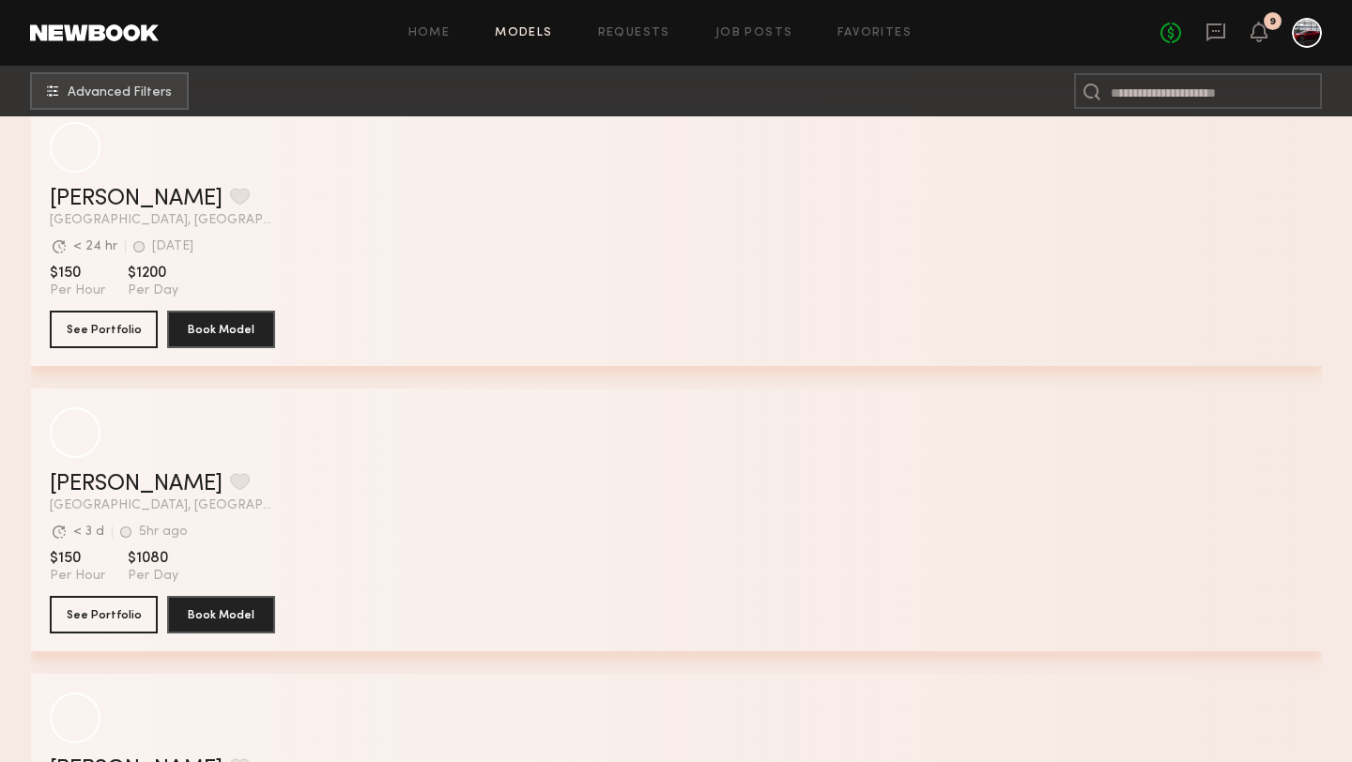
scroll to position [7154, 0]
